Goal: Complete application form

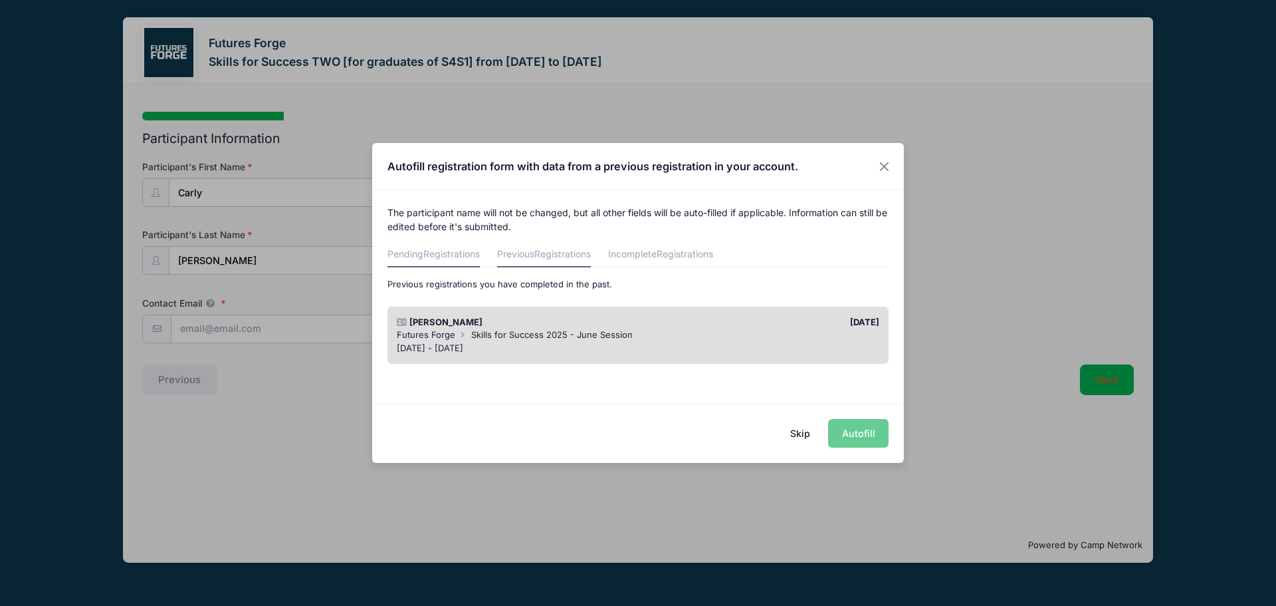
click at [459, 255] on span "Registrations" at bounding box center [451, 253] width 56 height 11
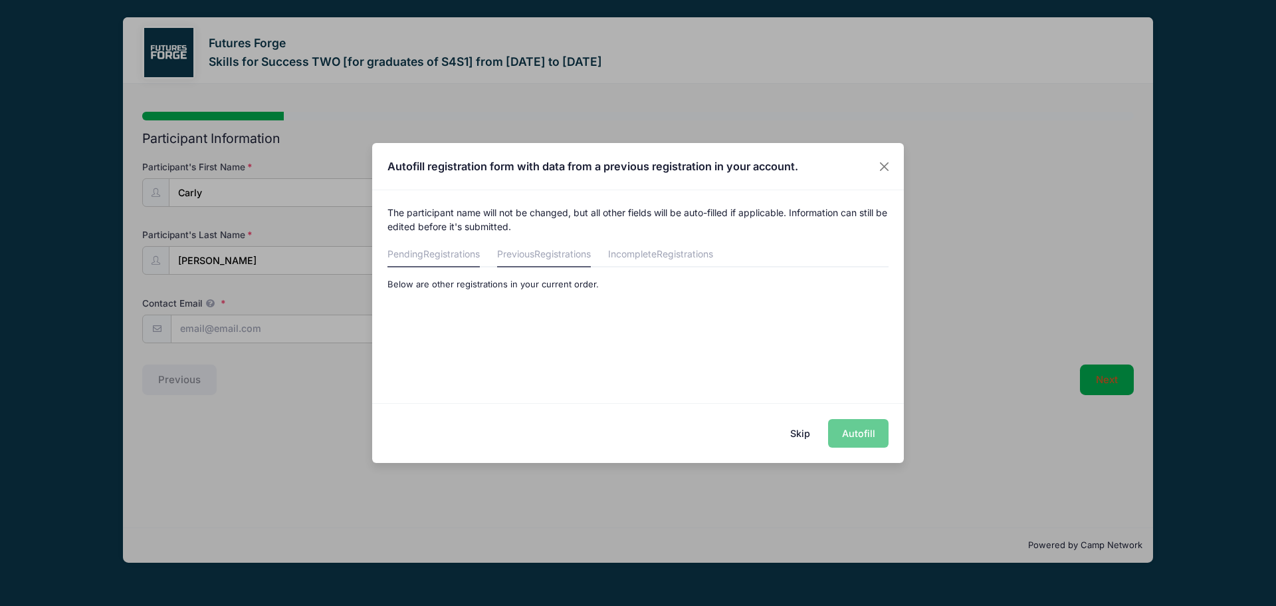
click at [534, 257] on link "Previous Registrations" at bounding box center [544, 255] width 94 height 24
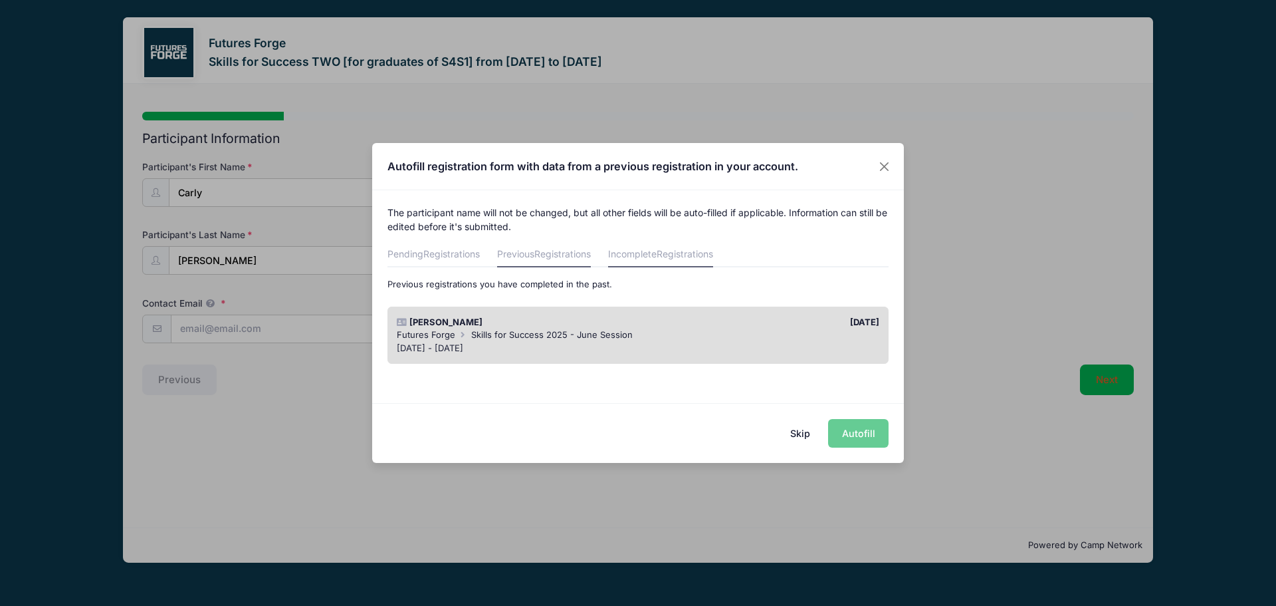
click at [679, 263] on link "Incomplete Registrations" at bounding box center [660, 255] width 105 height 24
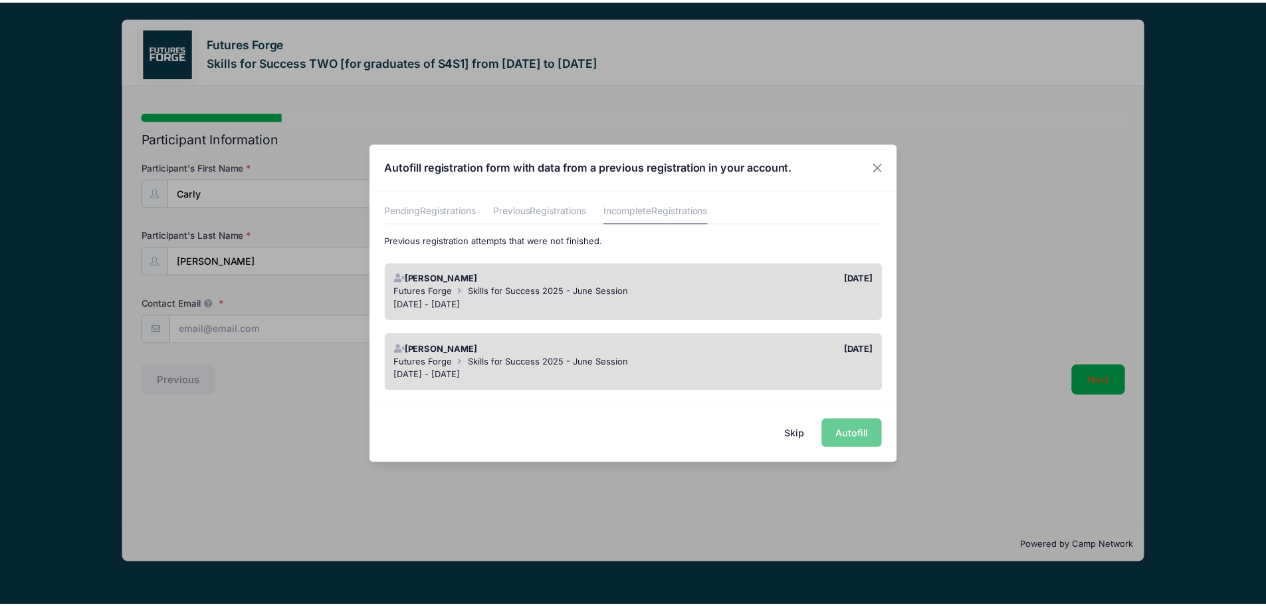
scroll to position [66, 0]
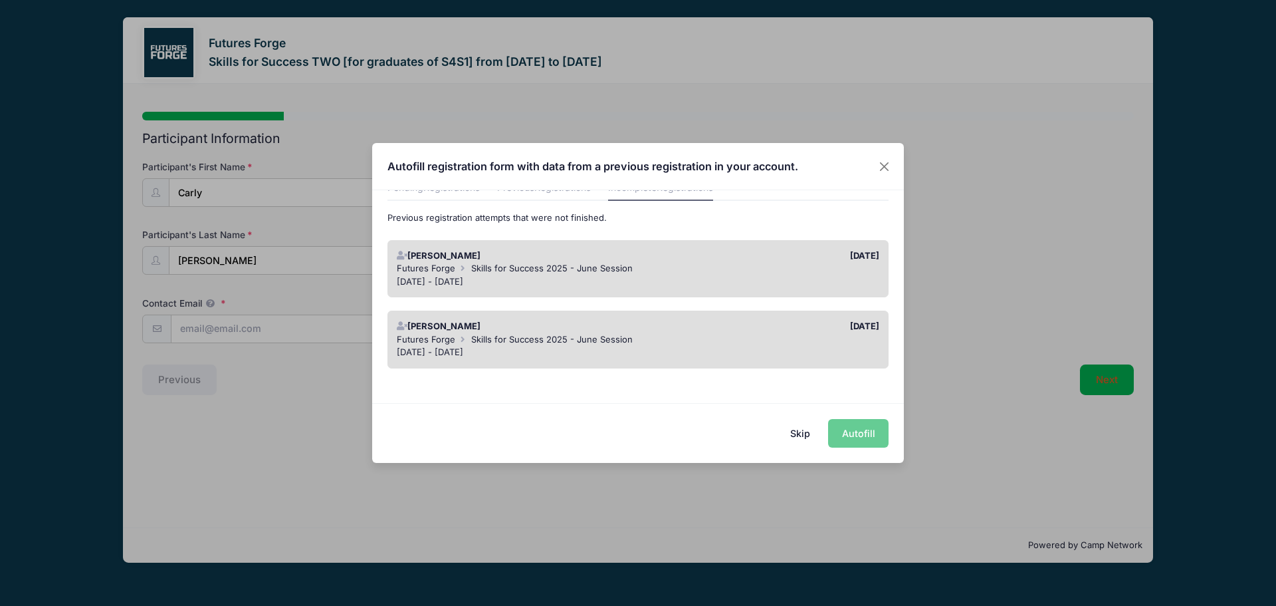
click at [797, 430] on button "Skip" at bounding box center [800, 433] width 47 height 29
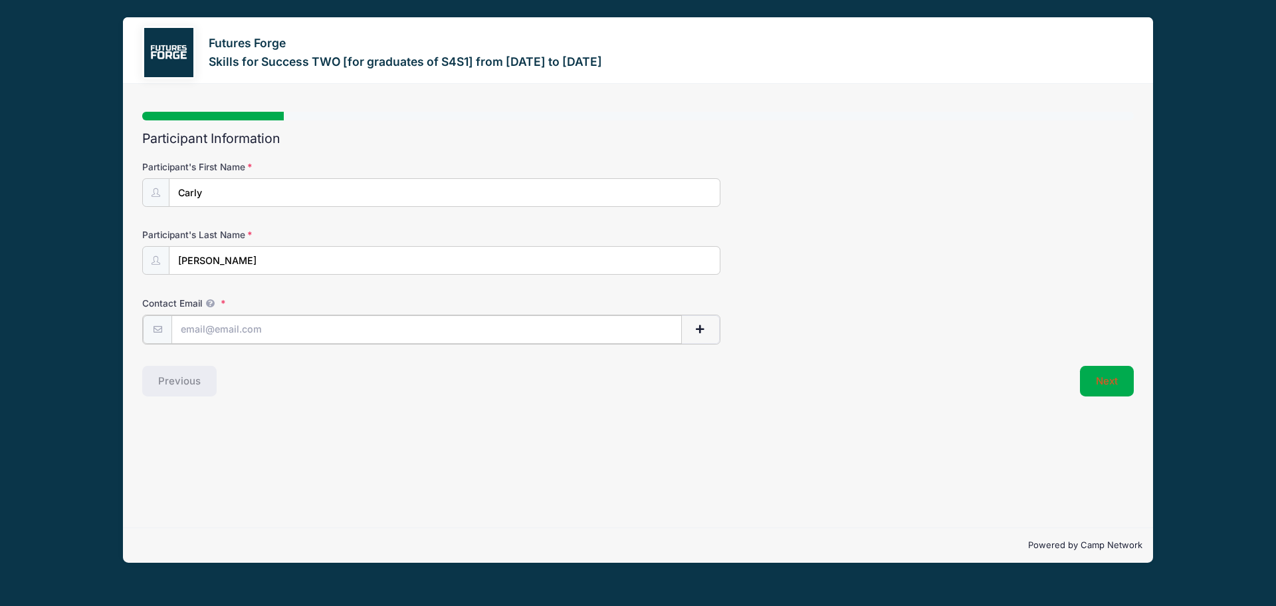
click at [349, 328] on input "Contact Email" at bounding box center [426, 329] width 510 height 29
click at [414, 330] on input "Contact Email" at bounding box center [426, 329] width 510 height 29
type input "[EMAIL_ADDRESS][DOMAIN_NAME]"
click at [1099, 370] on button "Next" at bounding box center [1107, 379] width 54 height 31
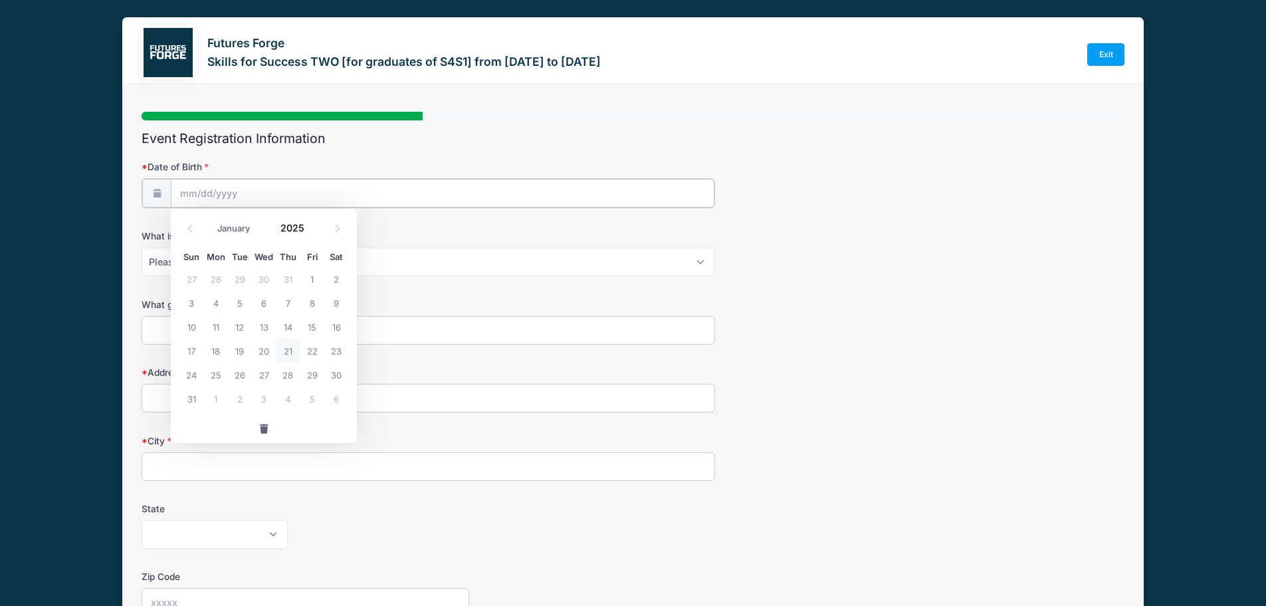
click at [454, 190] on input "Date of Birth" at bounding box center [443, 193] width 544 height 29
click at [305, 221] on input "2025" at bounding box center [295, 228] width 43 height 20
click at [310, 221] on span at bounding box center [312, 223] width 9 height 10
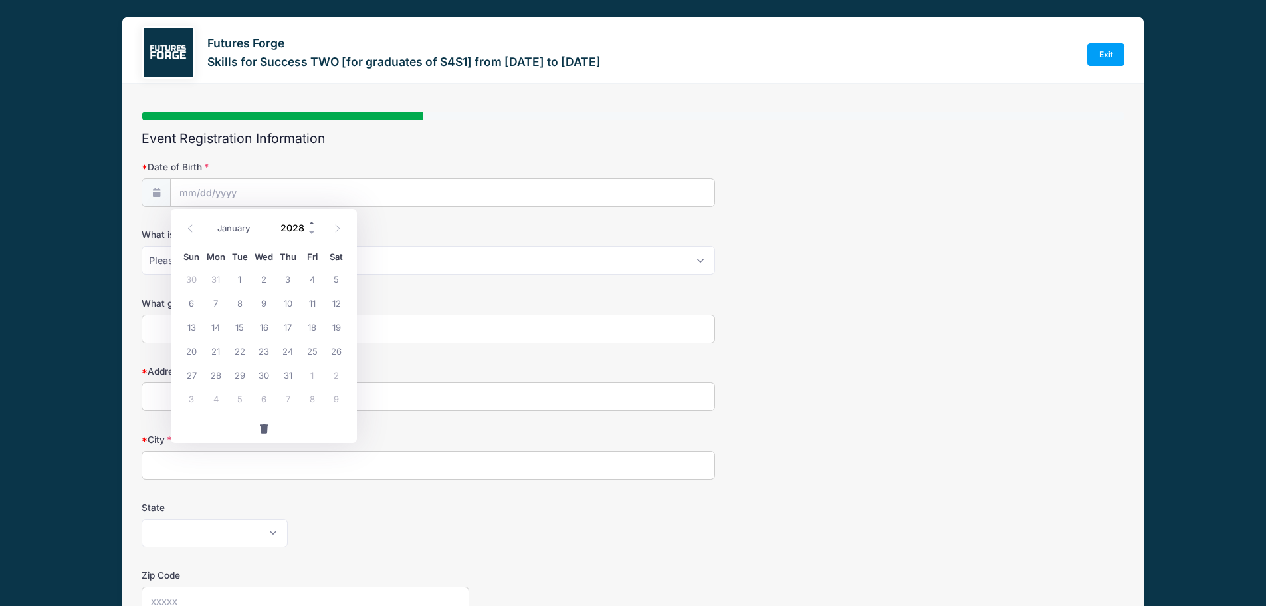
click at [310, 221] on span at bounding box center [312, 223] width 9 height 10
click at [312, 229] on span at bounding box center [312, 233] width 9 height 10
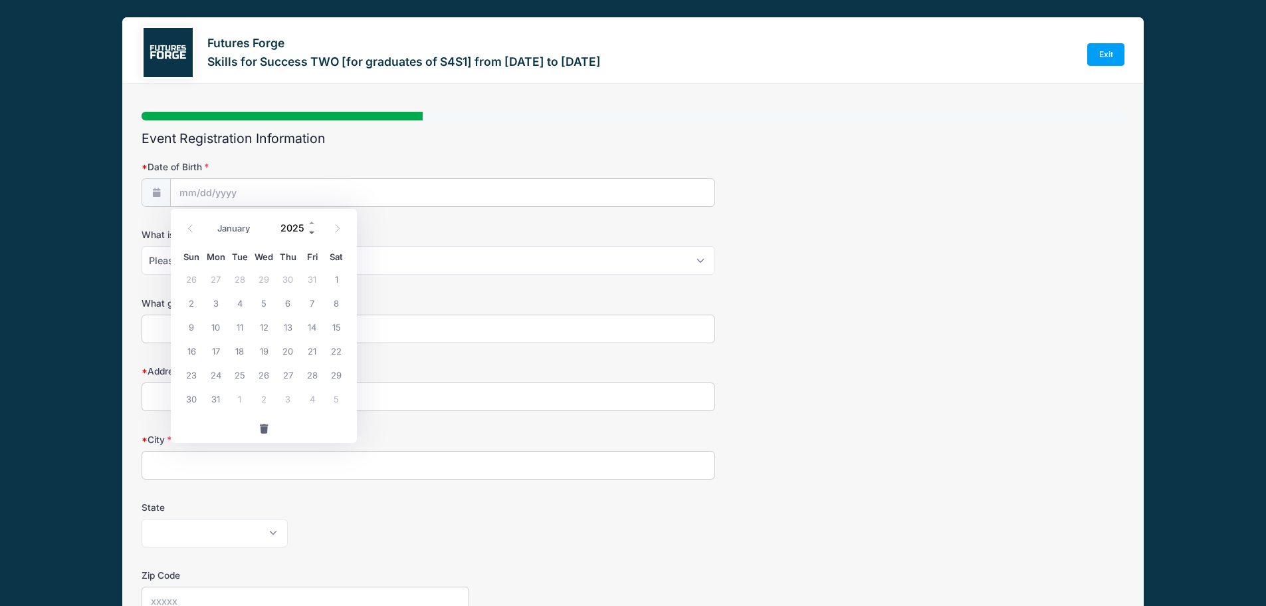
click at [312, 229] on span at bounding box center [312, 233] width 9 height 10
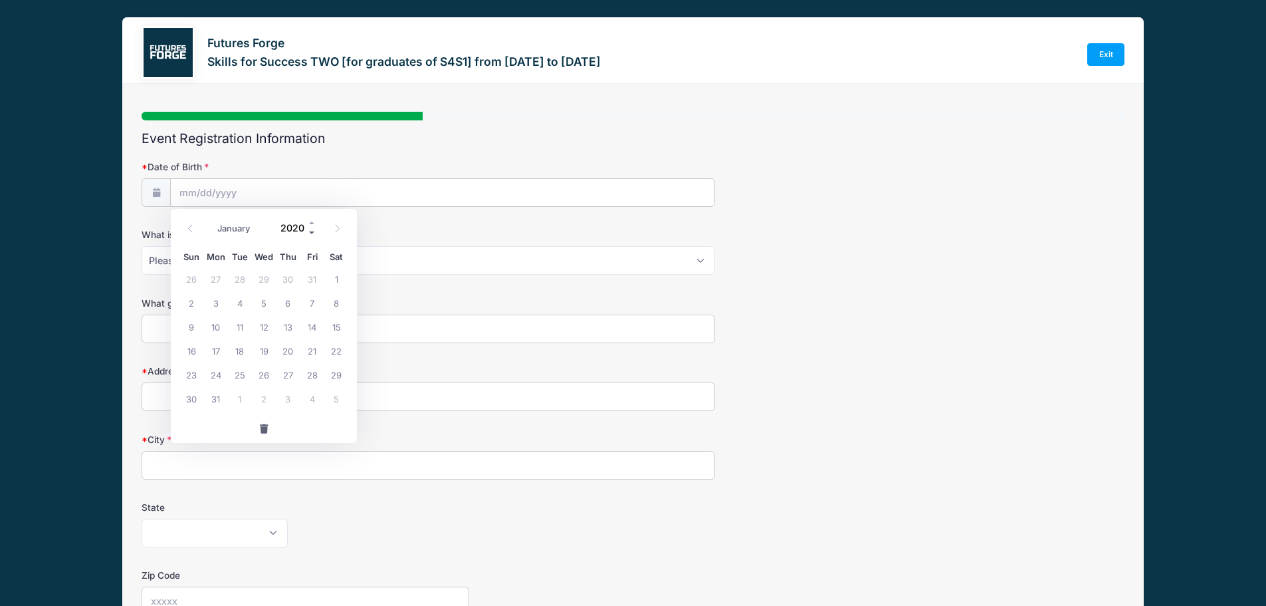
click at [312, 229] on span at bounding box center [312, 233] width 9 height 10
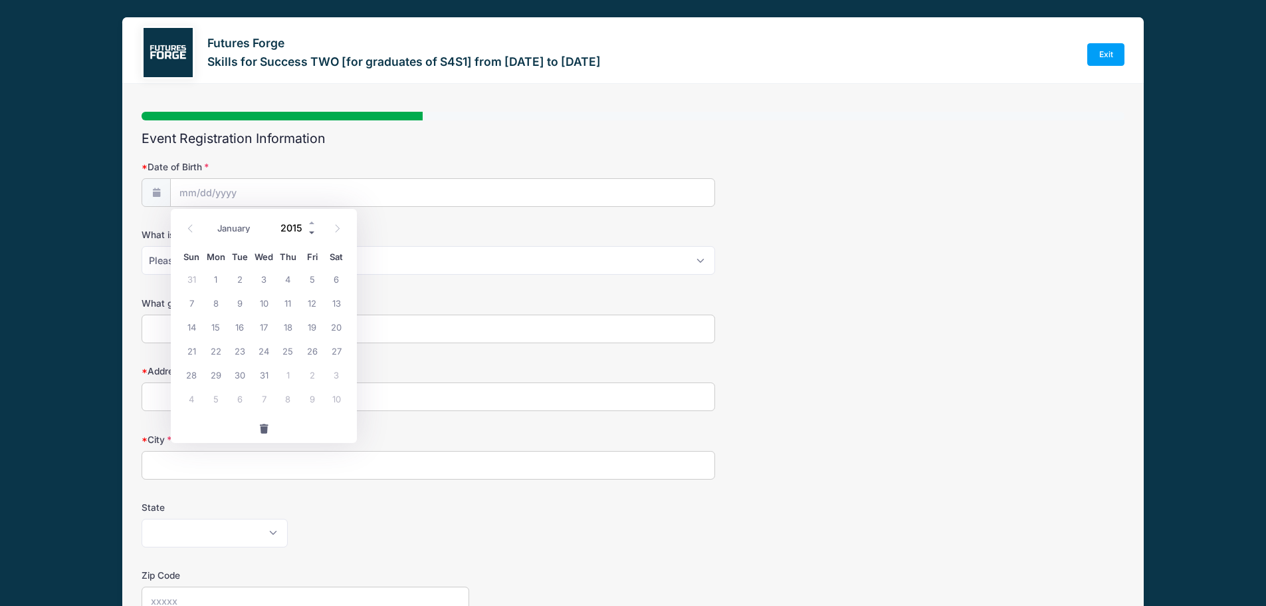
click at [312, 229] on span at bounding box center [312, 233] width 9 height 10
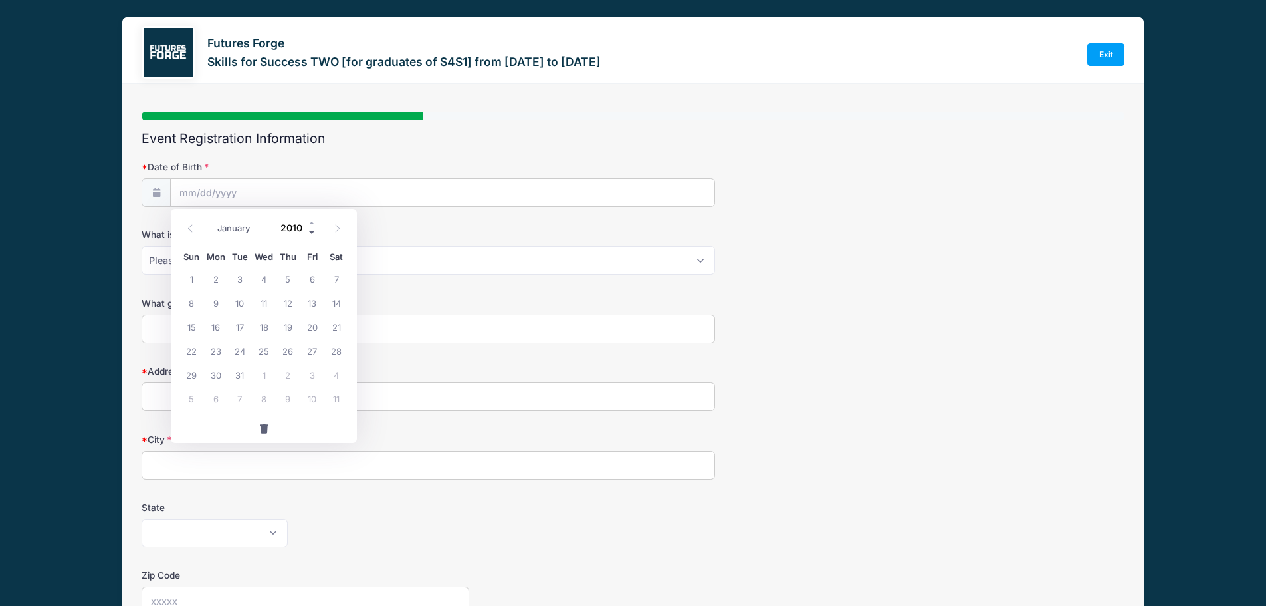
click at [312, 229] on span at bounding box center [312, 233] width 9 height 10
type input "2009"
click at [217, 373] on span "24" at bounding box center [216, 374] width 24 height 24
type input "[DATE]"
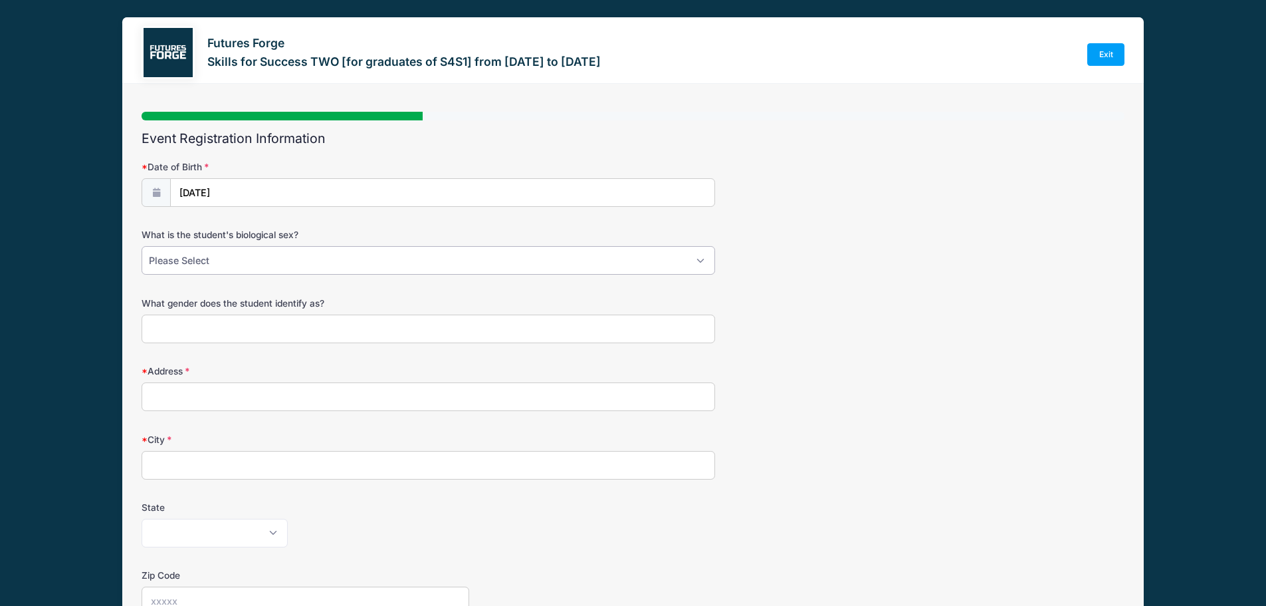
click at [276, 266] on select "Please Select [DEMOGRAPHIC_DATA] [DEMOGRAPHIC_DATA] [DEMOGRAPHIC_DATA]" at bounding box center [429, 260] width 574 height 29
select select "[DEMOGRAPHIC_DATA]"
click at [142, 246] on select "Please Select [DEMOGRAPHIC_DATA] [DEMOGRAPHIC_DATA] [DEMOGRAPHIC_DATA]" at bounding box center [429, 260] width 574 height 29
click at [232, 324] on input "What gender does the student identify as?" at bounding box center [429, 328] width 574 height 29
type input "[DEMOGRAPHIC_DATA]"
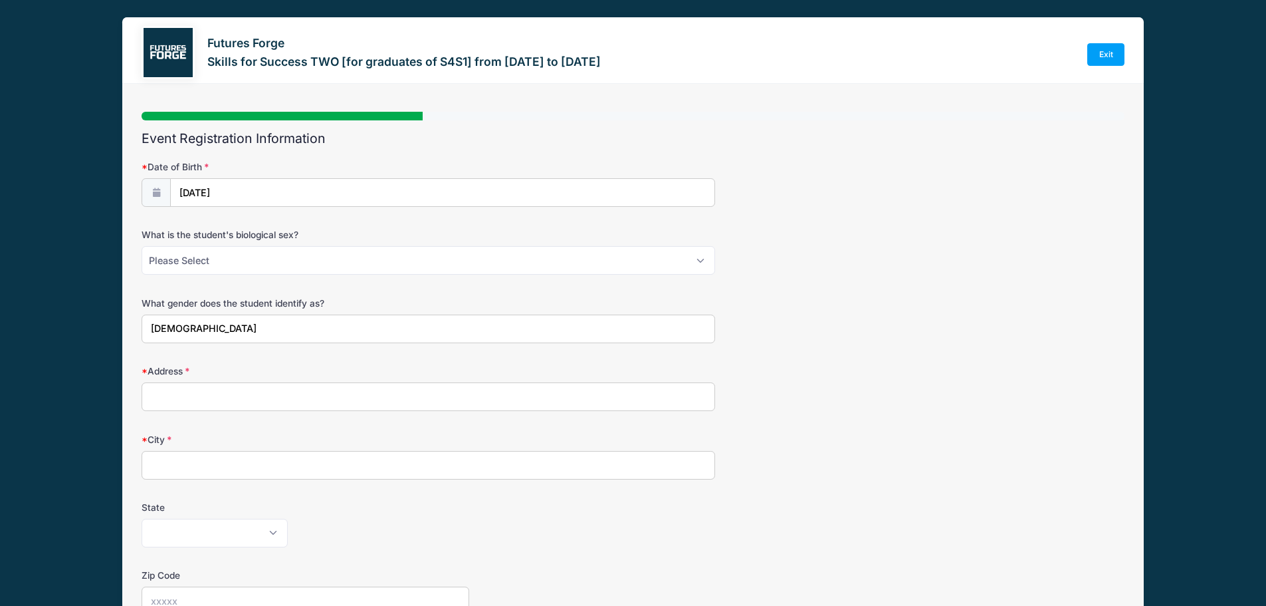
click at [233, 391] on input "Address" at bounding box center [429, 396] width 574 height 29
type input "[STREET_ADDRESS]"
type input "[GEOGRAPHIC_DATA]"
select select "IL"
type input "60616"
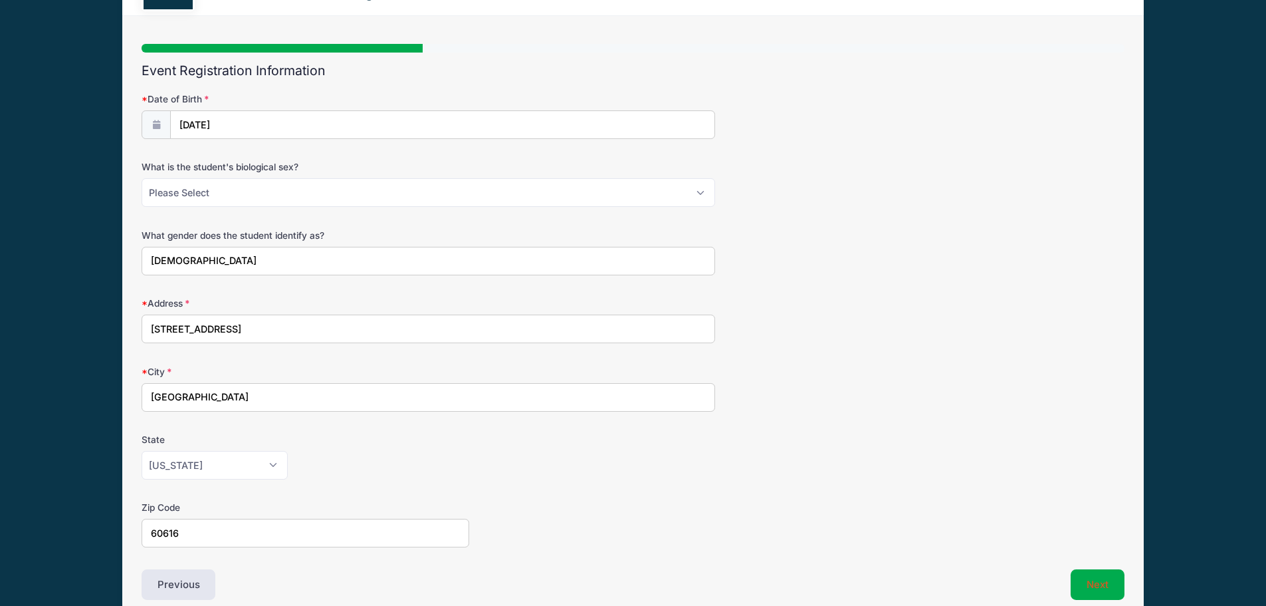
scroll to position [132, 0]
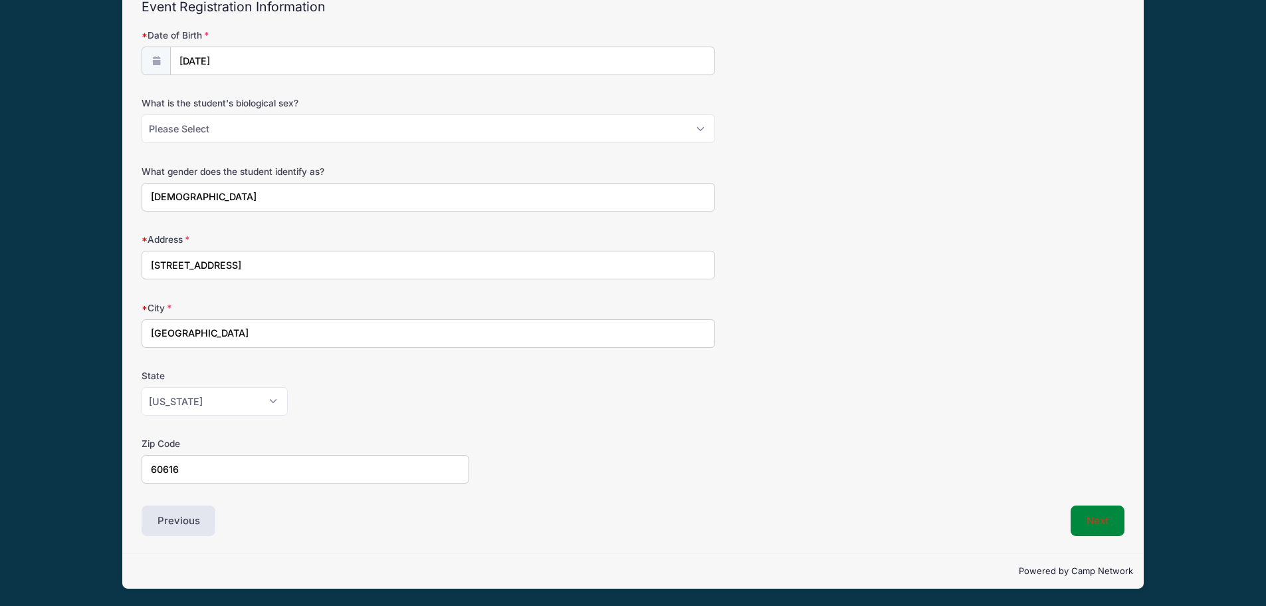
click at [1090, 518] on button "Next" at bounding box center [1098, 520] width 54 height 31
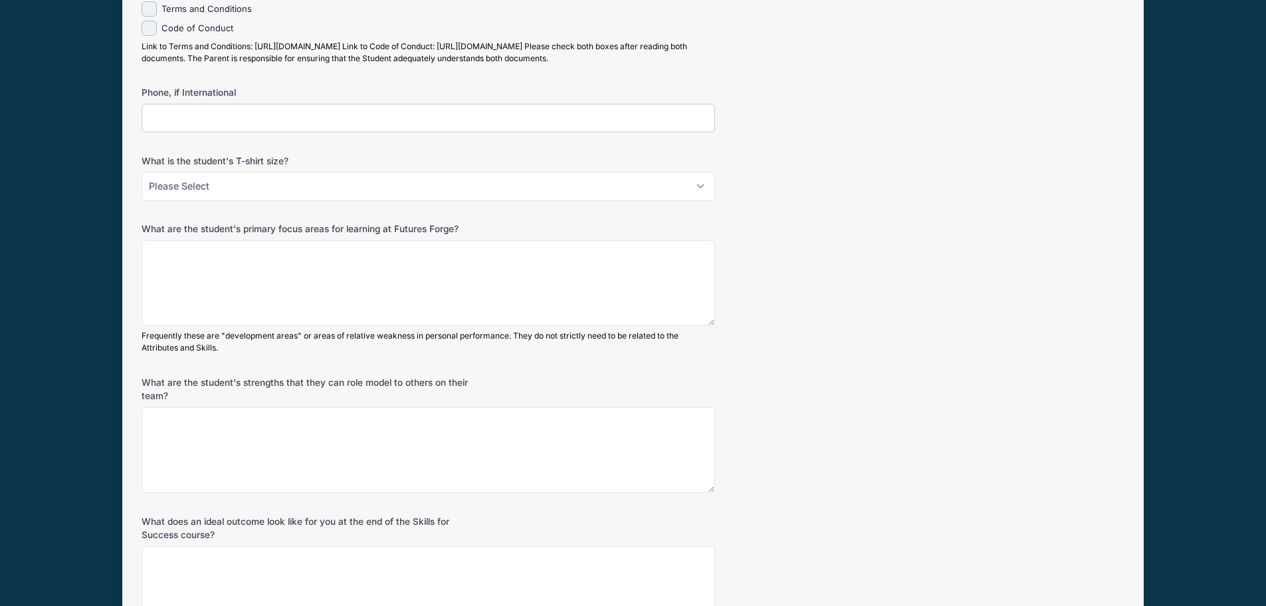
scroll to position [1595, 0]
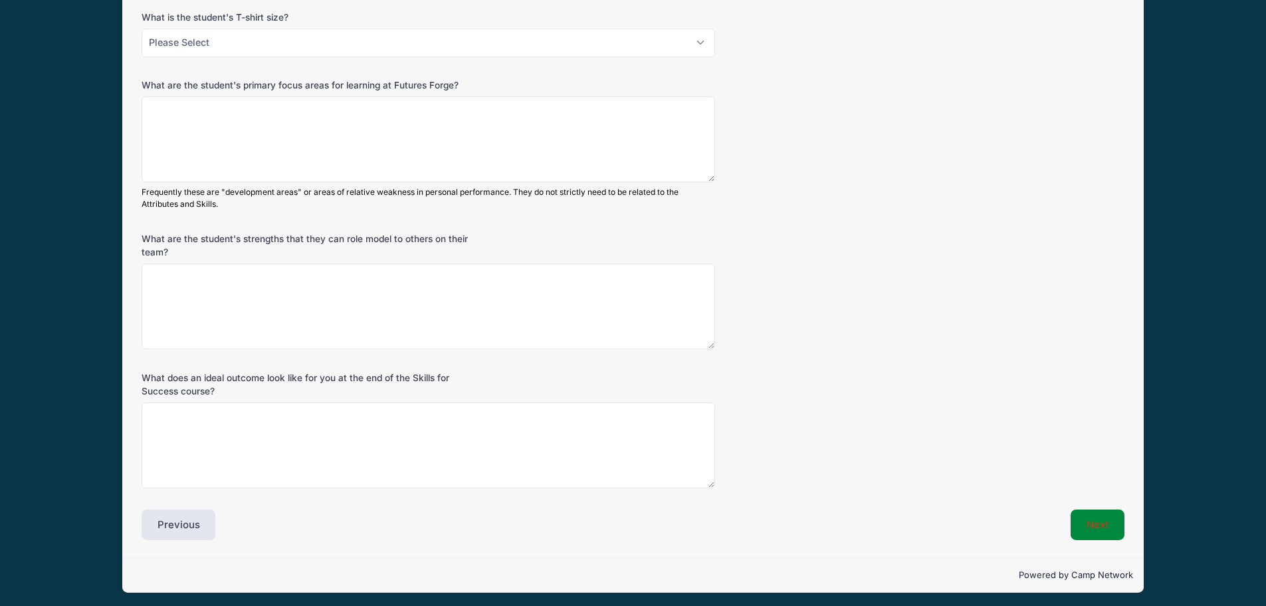
click at [1109, 525] on button "Next" at bounding box center [1098, 524] width 54 height 31
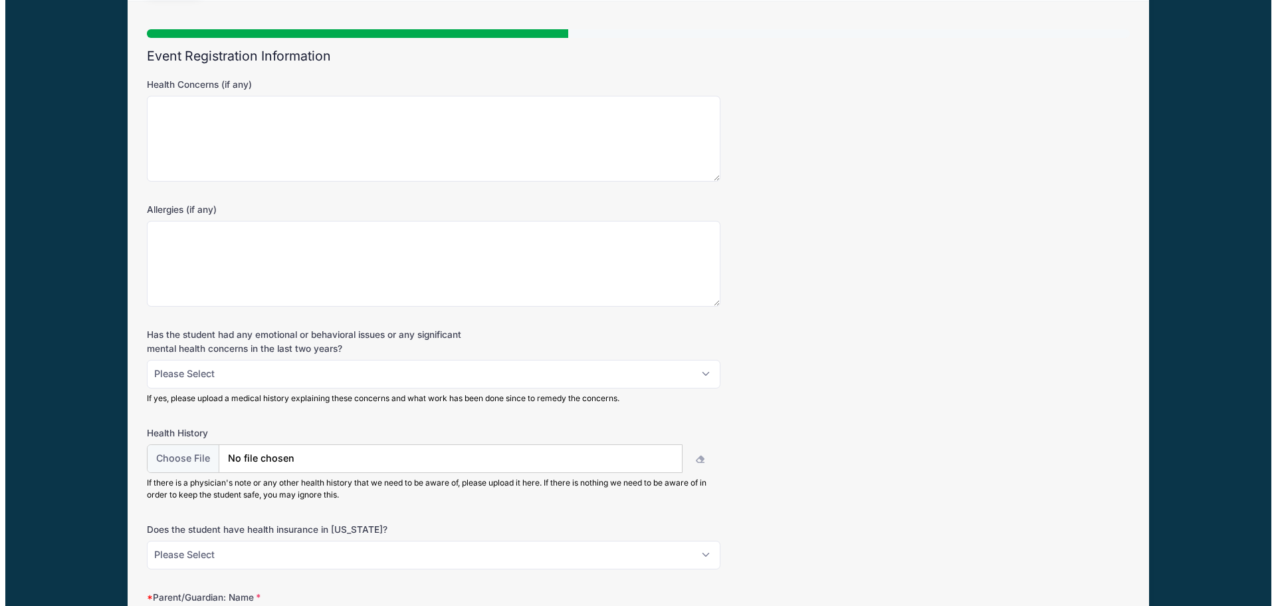
scroll to position [0, 0]
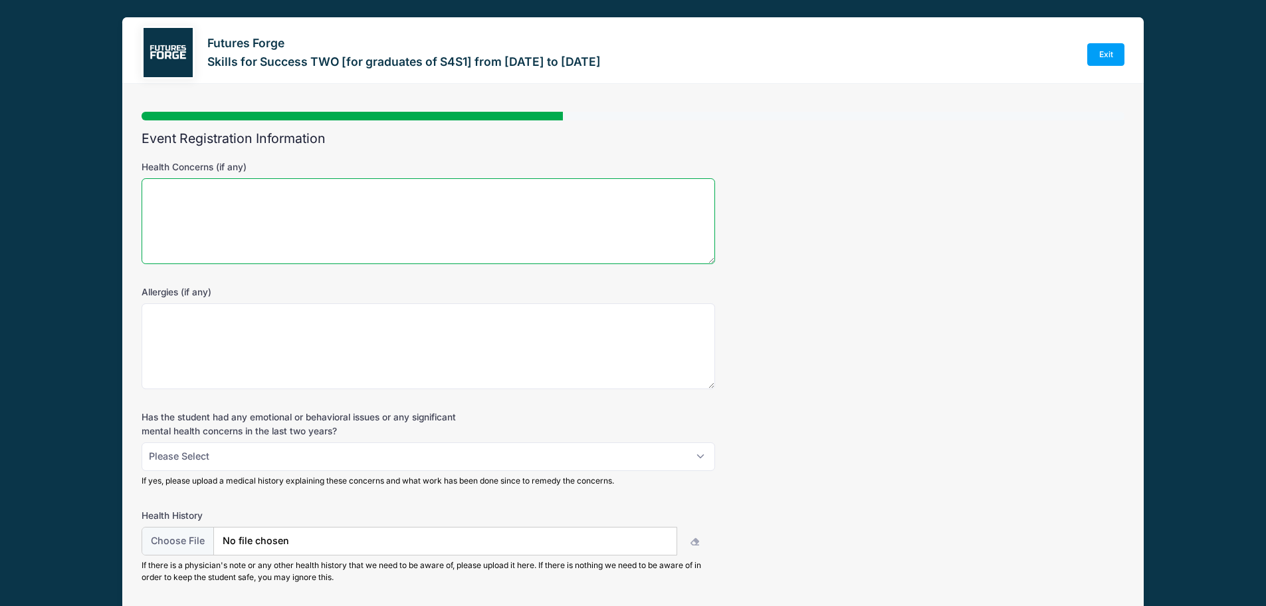
click at [498, 224] on textarea "Health Concerns (if any)" at bounding box center [429, 221] width 574 height 86
click at [1100, 47] on link "Exit" at bounding box center [1105, 54] width 37 height 23
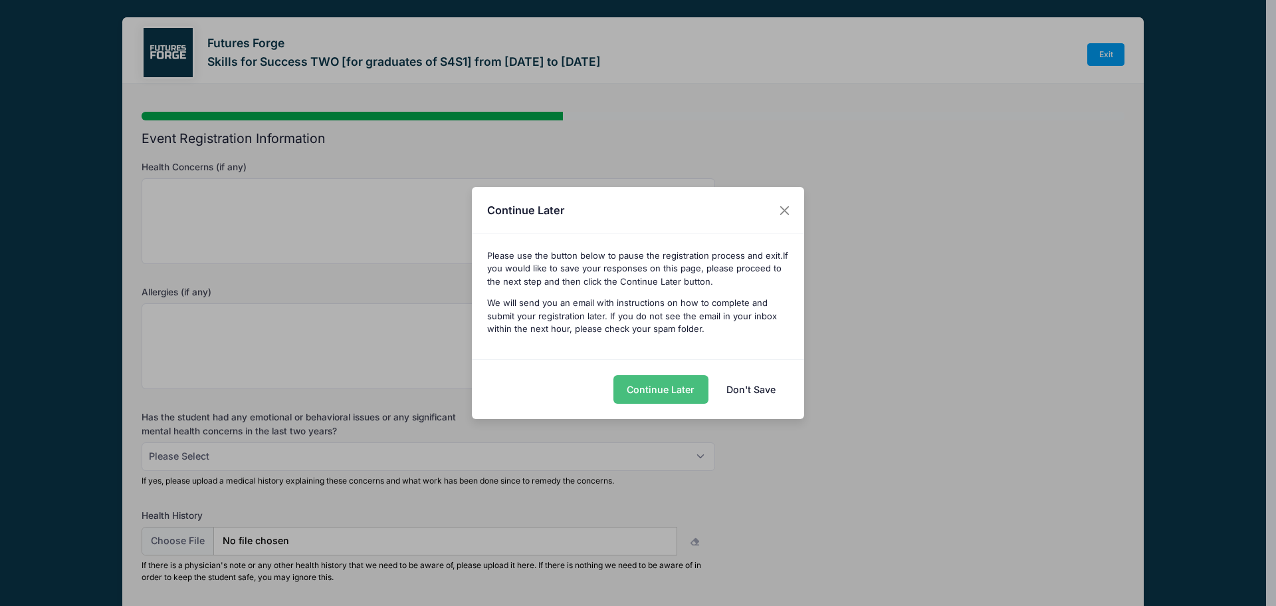
click at [699, 390] on button "Continue Later" at bounding box center [660, 389] width 95 height 29
